Goal: Task Accomplishment & Management: Complete application form

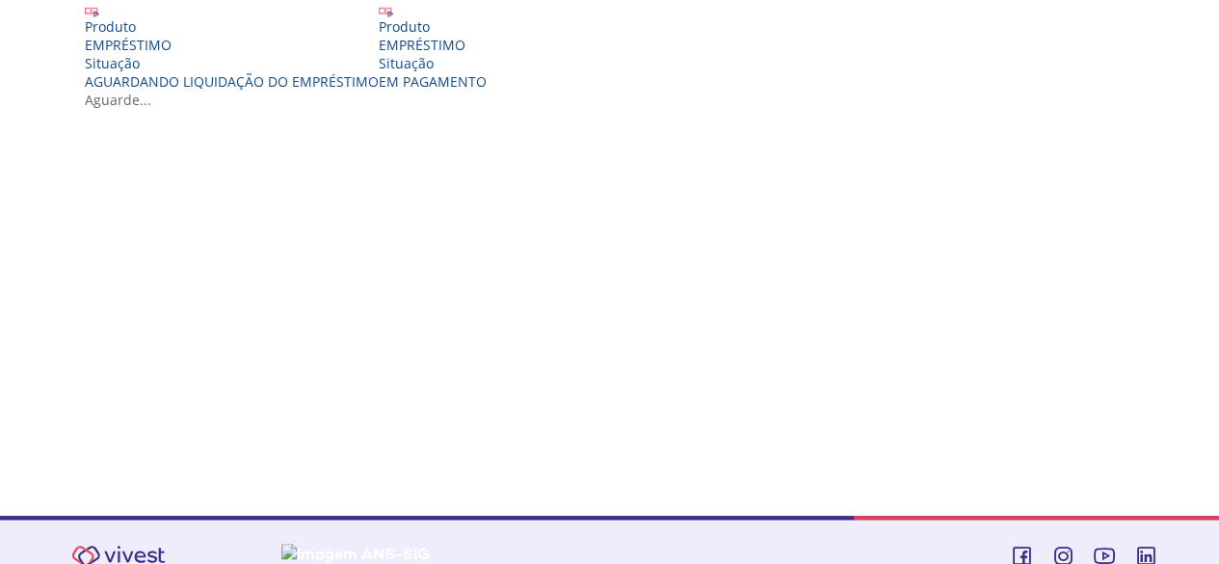
scroll to position [511, 0]
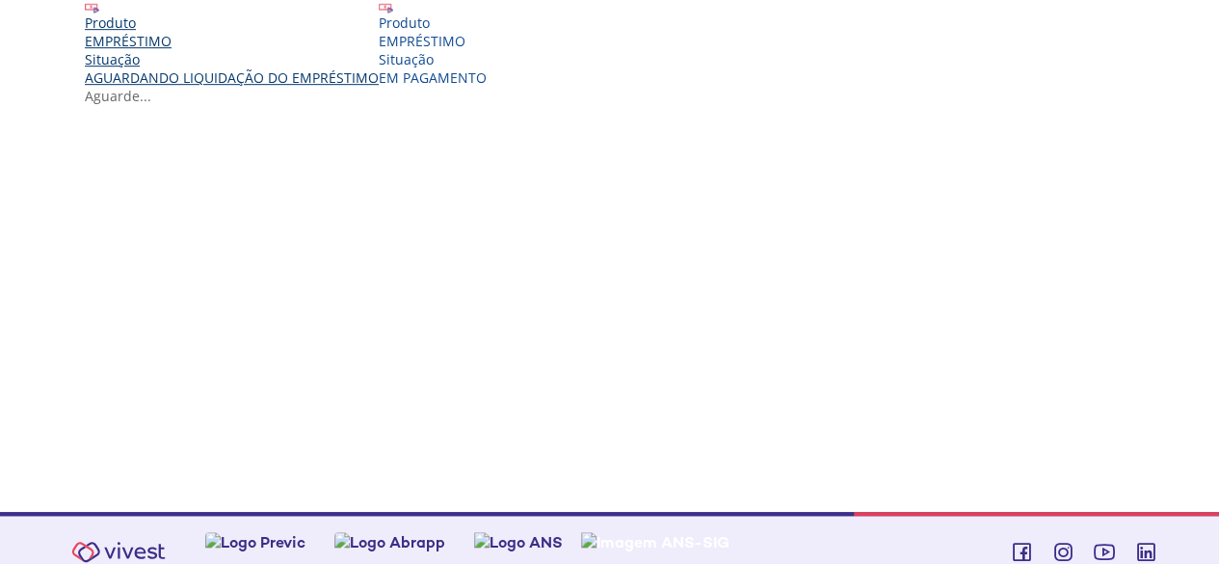
click at [214, 50] on div "EMPRÉSTIMO" at bounding box center [232, 41] width 294 height 18
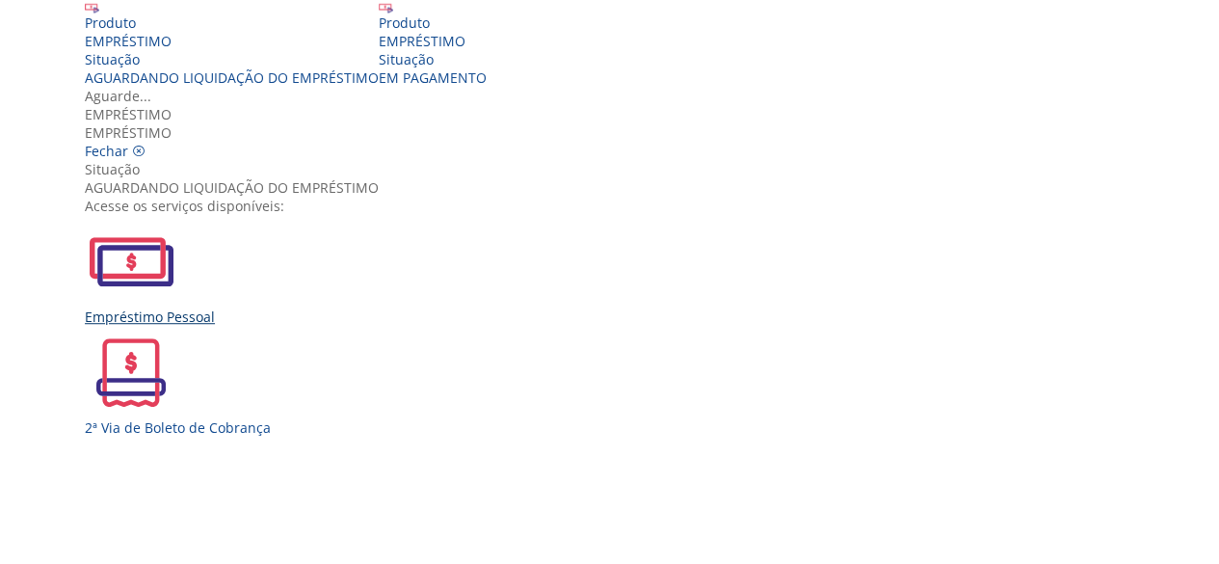
click at [329, 317] on div "Empréstimo Pessoal" at bounding box center [617, 270] width 1064 height 111
